Goal: Use online tool/utility: Utilize a website feature to perform a specific function

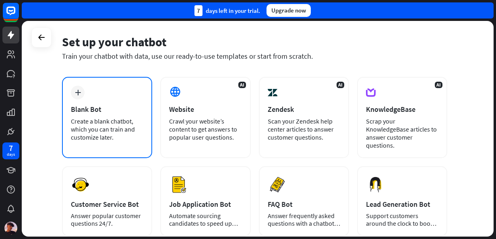
scroll to position [40, 0]
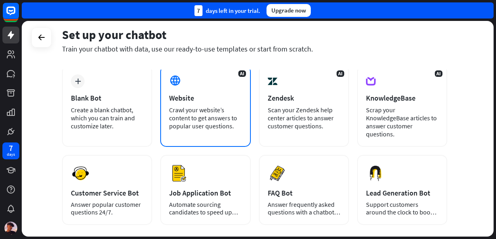
click at [206, 99] on div "Website" at bounding box center [205, 97] width 72 height 9
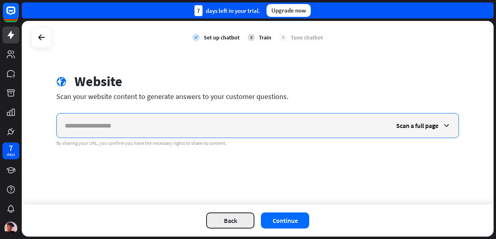
paste input "**********"
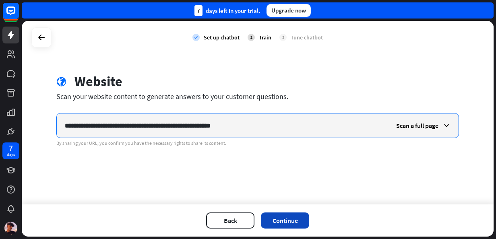
type input "**********"
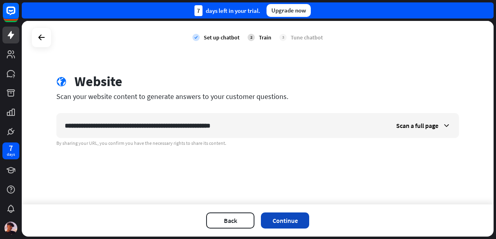
click at [301, 214] on button "Continue" at bounding box center [285, 221] width 48 height 16
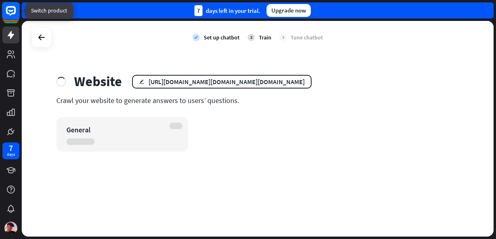
click at [8, 14] on rect at bounding box center [11, 11] width 18 height 18
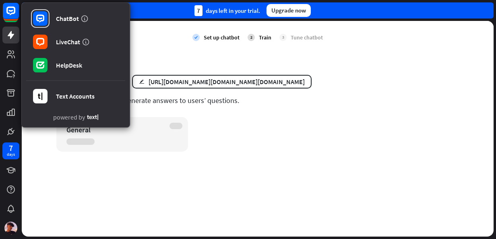
click at [366, 46] on div "check Set up chatbot 2 Train 3 Tune chatbot" at bounding box center [258, 37] width 472 height 33
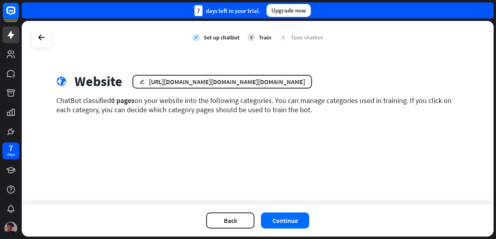
click at [8, 228] on img at bounding box center [10, 228] width 13 height 13
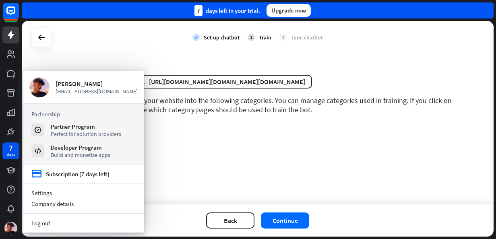
click at [199, 157] on div "check Set up chatbot 2 Train 3 Tune chatbot globe Website edit [URL][DOMAIN_NAM…" at bounding box center [258, 113] width 472 height 184
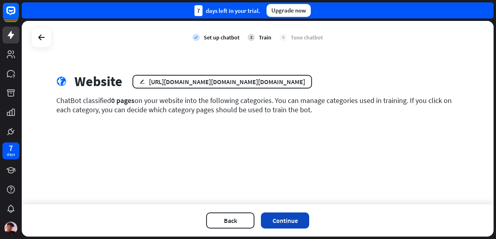
click at [289, 217] on button "Continue" at bounding box center [285, 221] width 48 height 16
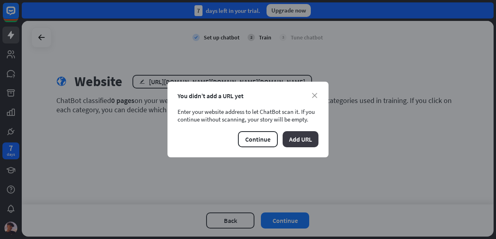
click at [306, 141] on button "Add URL" at bounding box center [301, 139] width 36 height 16
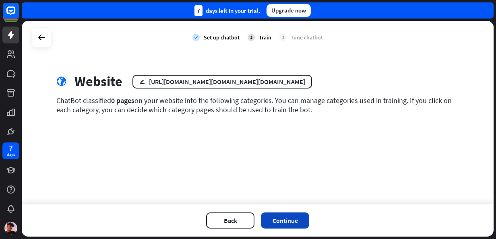
click at [297, 222] on button "Continue" at bounding box center [285, 221] width 48 height 16
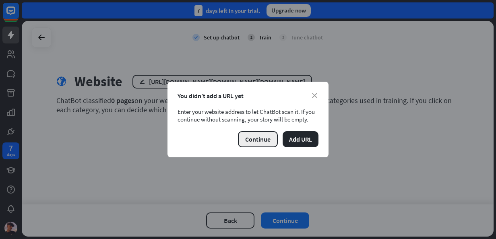
click at [248, 140] on button "Continue" at bounding box center [258, 139] width 40 height 16
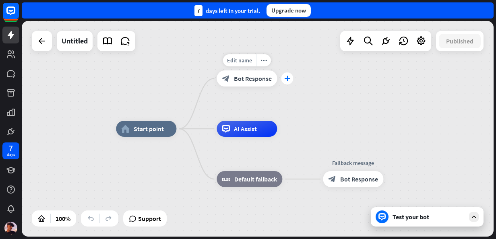
click at [285, 76] on icon "plus" at bounding box center [287, 79] width 6 height 6
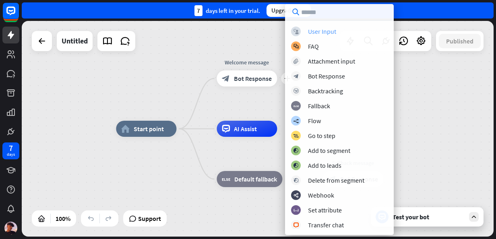
click at [320, 31] on div "User Input" at bounding box center [322, 31] width 28 height 8
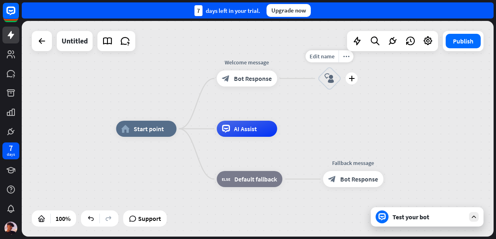
click at [329, 80] on icon "block_user_input" at bounding box center [329, 79] width 10 height 10
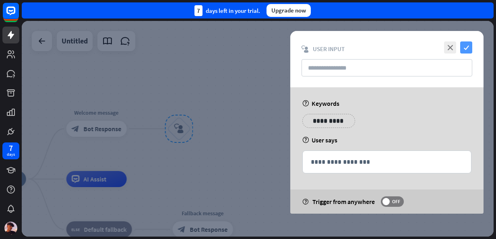
click at [467, 44] on icon "check" at bounding box center [466, 47] width 12 height 12
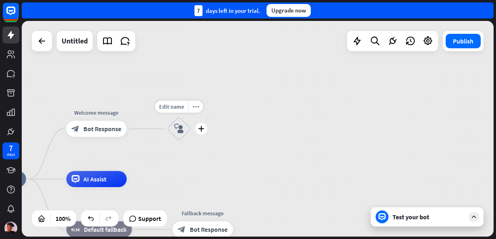
click at [177, 137] on div "block_user_input" at bounding box center [179, 129] width 24 height 24
